Goal: Navigation & Orientation: Find specific page/section

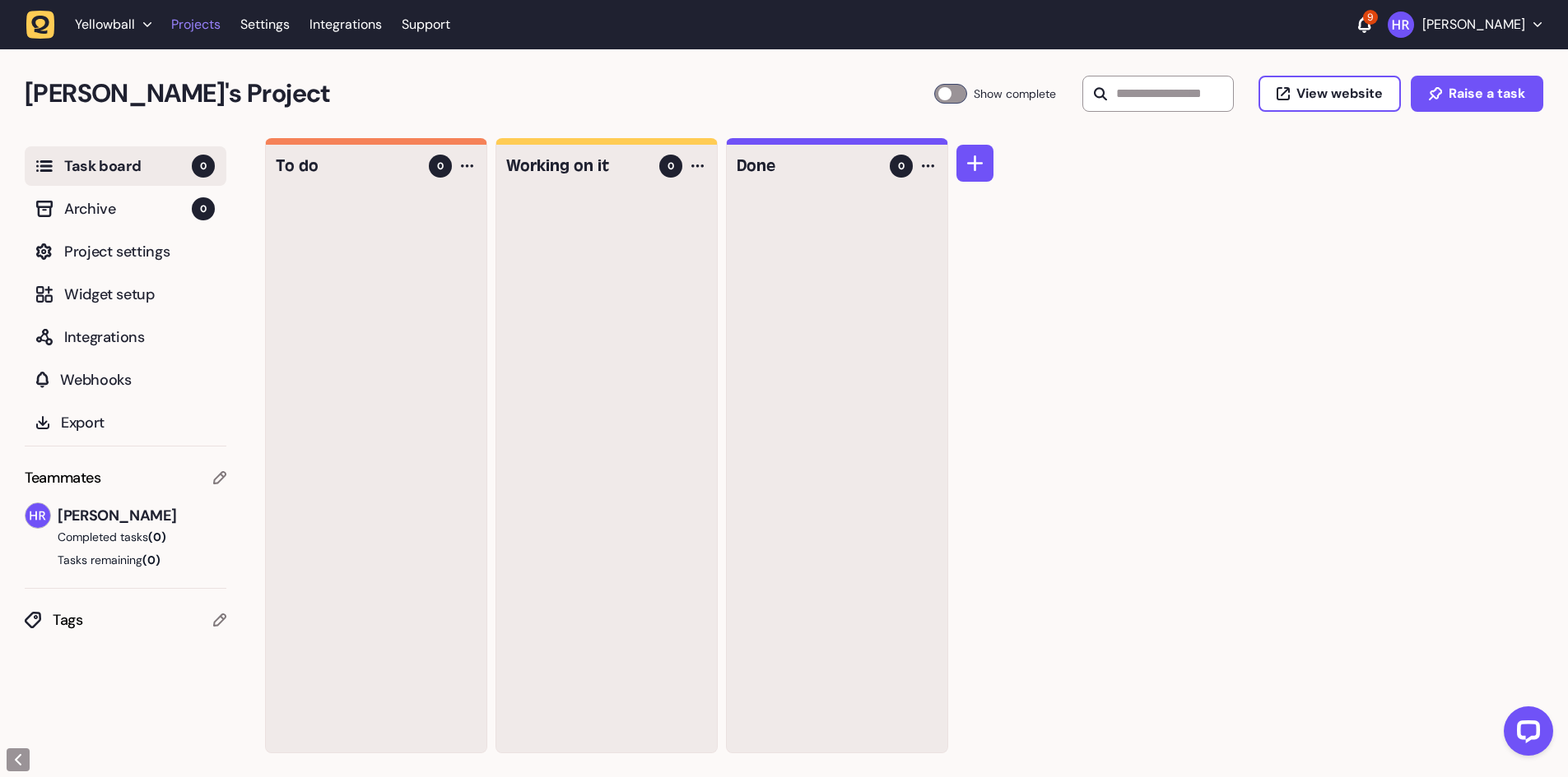
click at [209, 32] on link "Projects" at bounding box center [196, 25] width 49 height 30
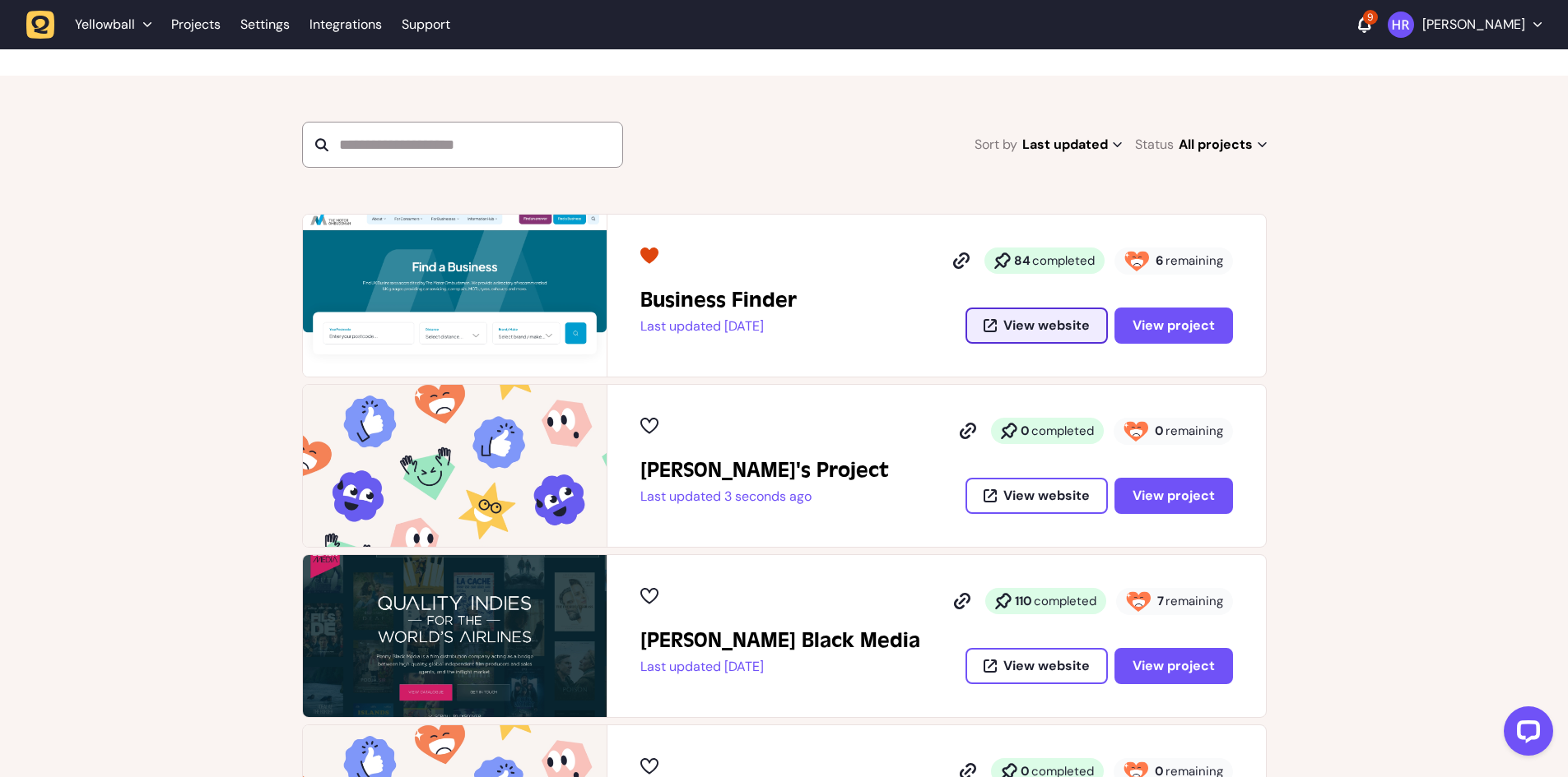
scroll to position [329, 0]
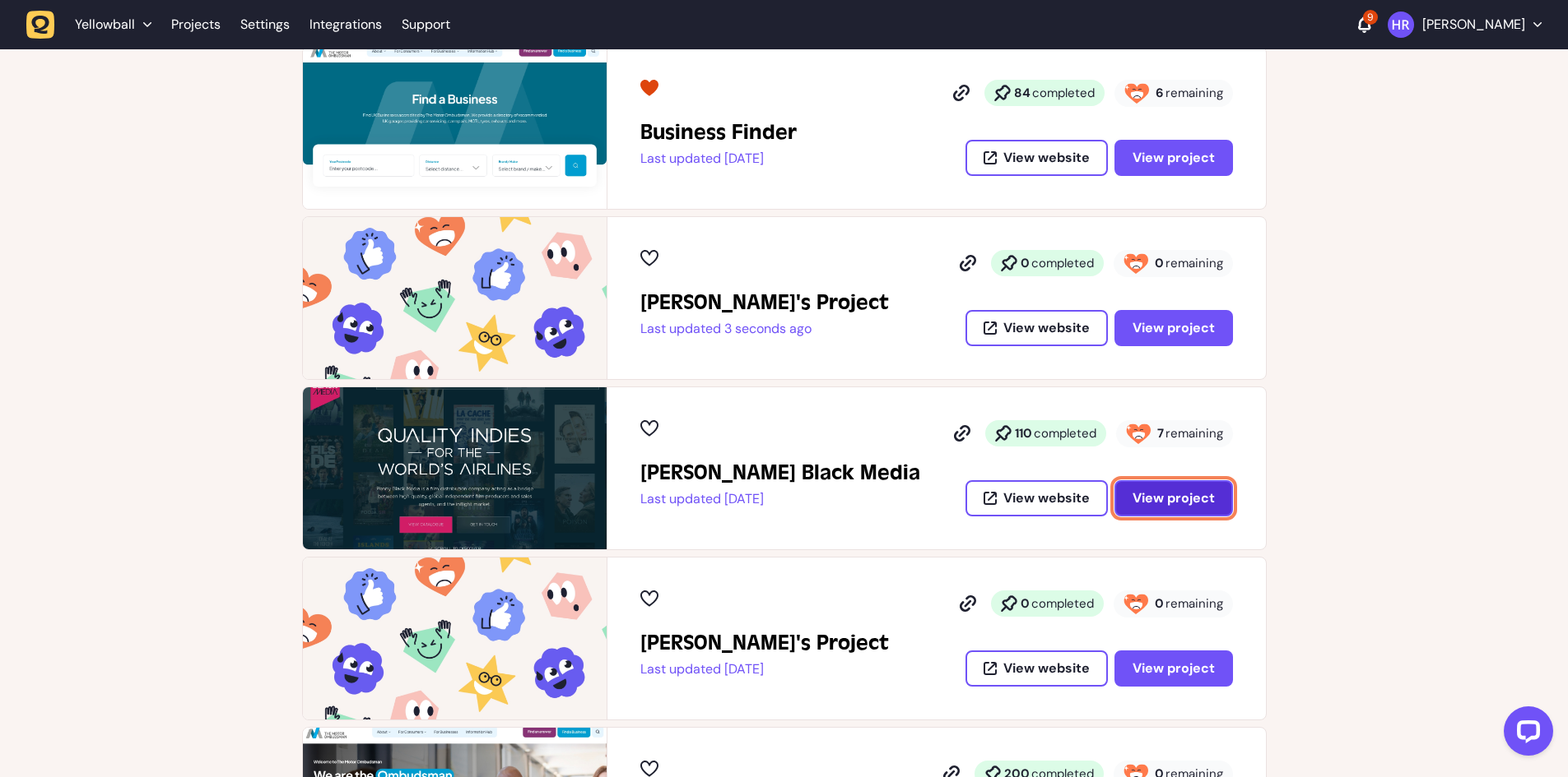
click at [1166, 504] on span "View project" at bounding box center [1174, 498] width 83 height 13
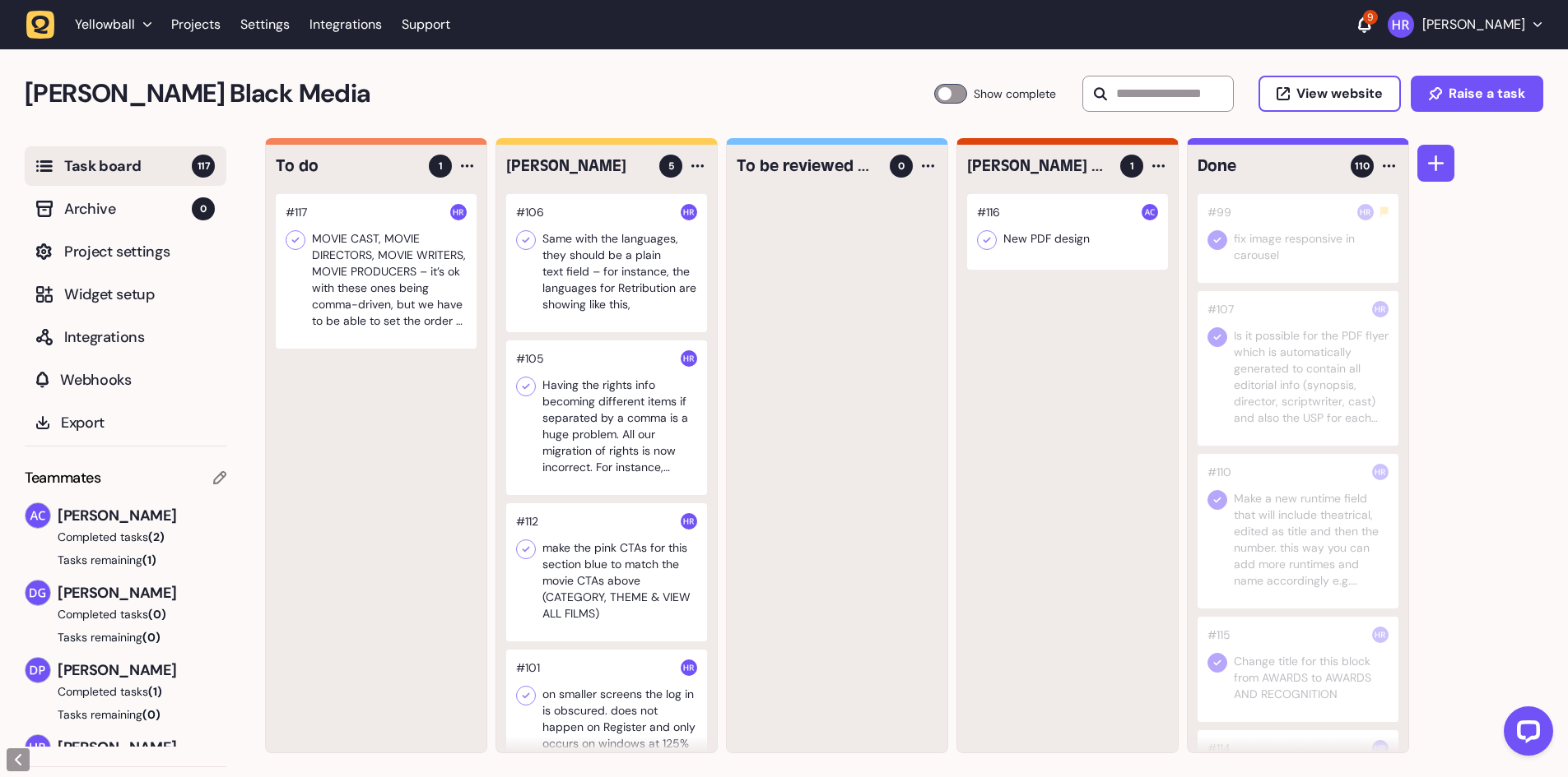
click at [424, 85] on h2 "Penny Black Media" at bounding box center [479, 93] width 909 height 40
click at [208, 31] on link "Projects" at bounding box center [196, 25] width 49 height 30
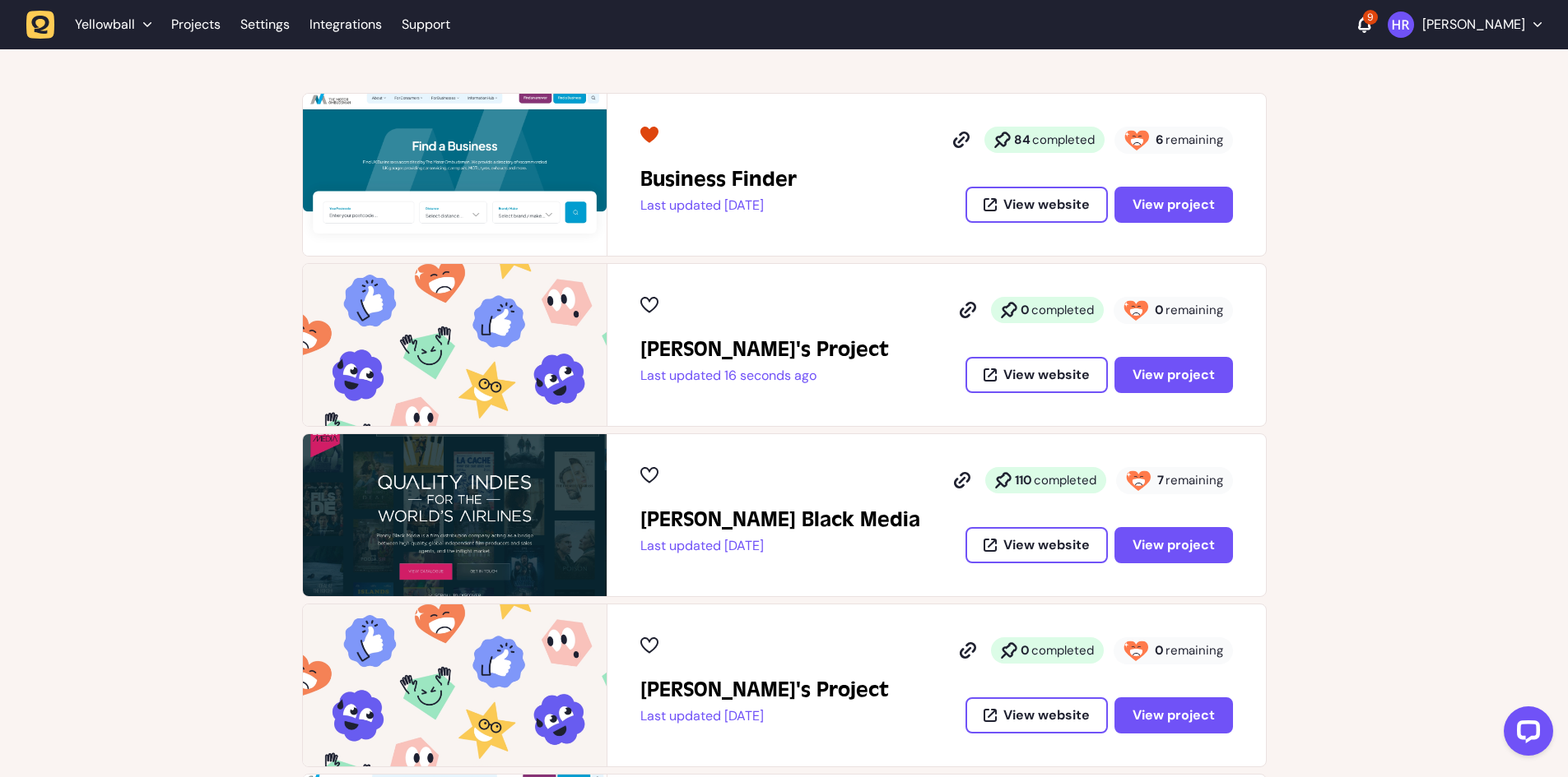
scroll to position [247, 0]
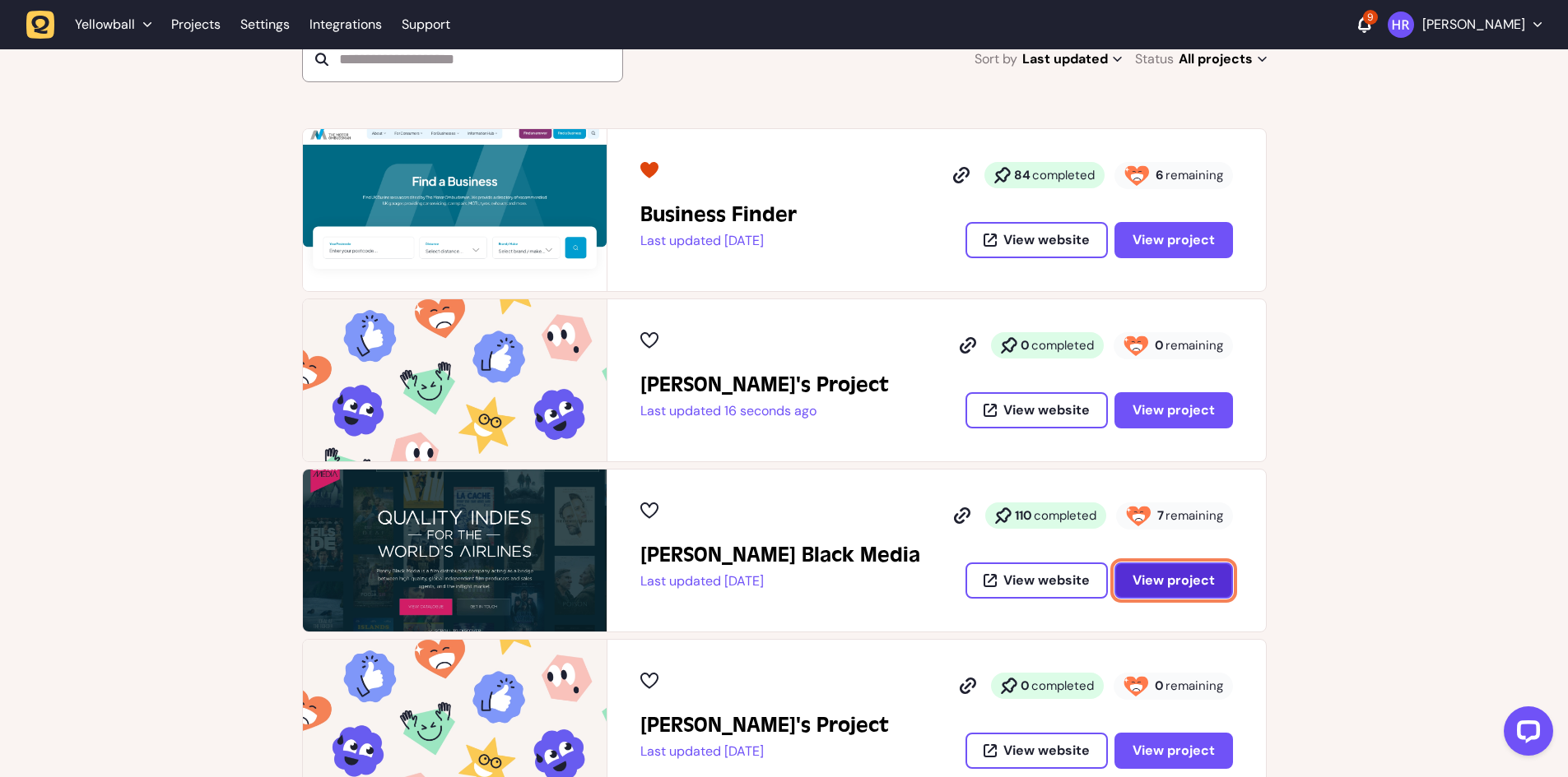
click at [1191, 583] on span "View project" at bounding box center [1174, 580] width 83 height 13
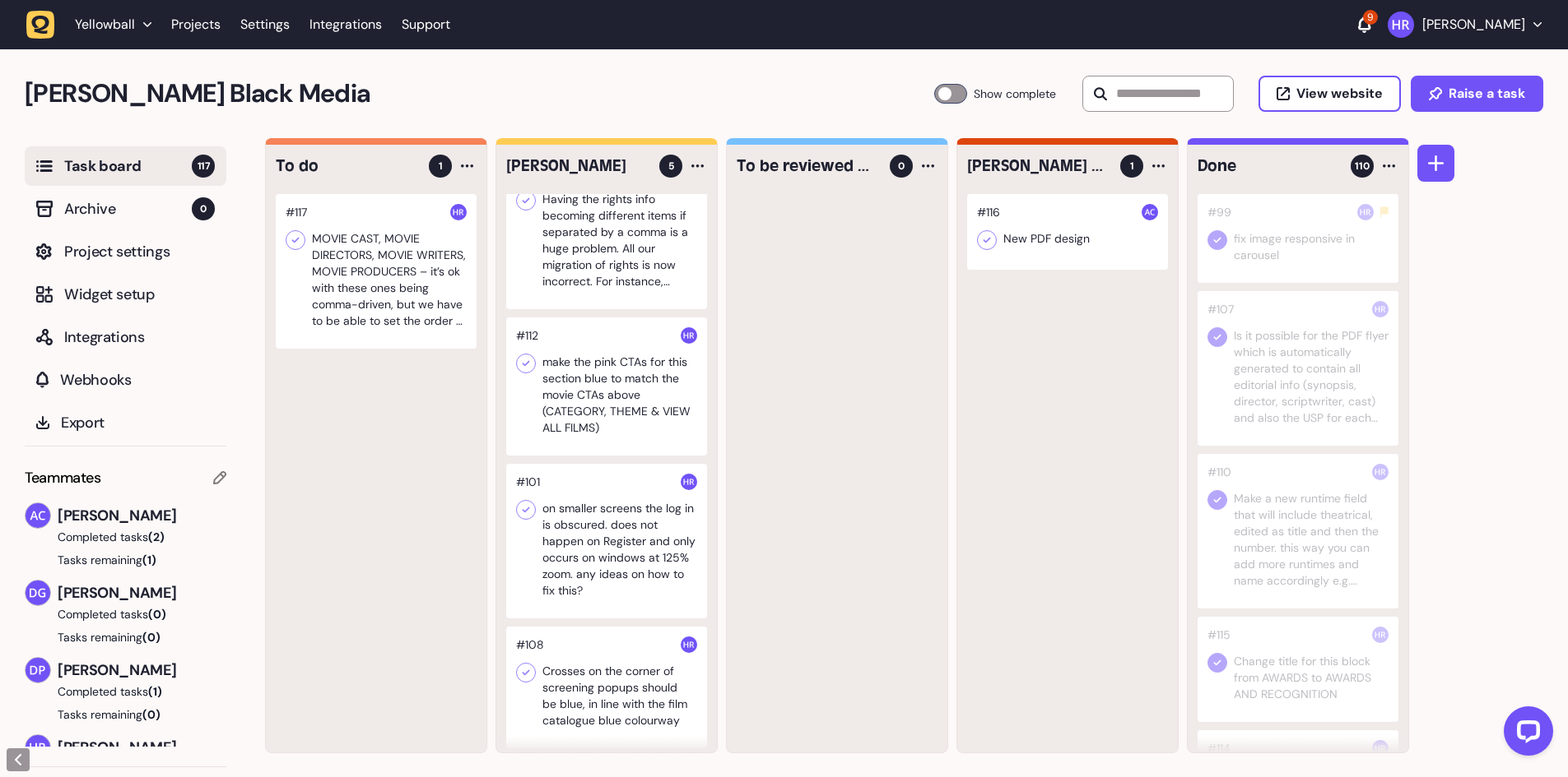
scroll to position [192, 0]
